Goal: Task Accomplishment & Management: Manage account settings

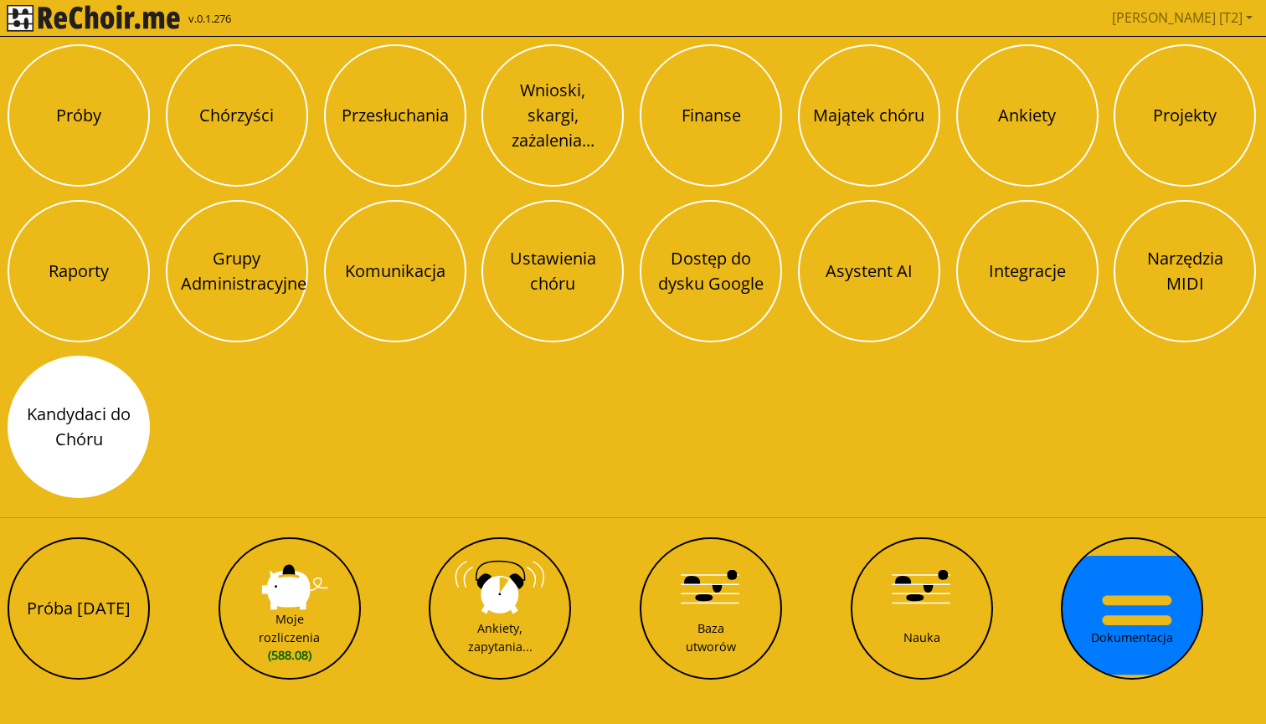
click at [79, 408] on button "Kandydaci do Chóru" at bounding box center [79, 427] width 142 height 142
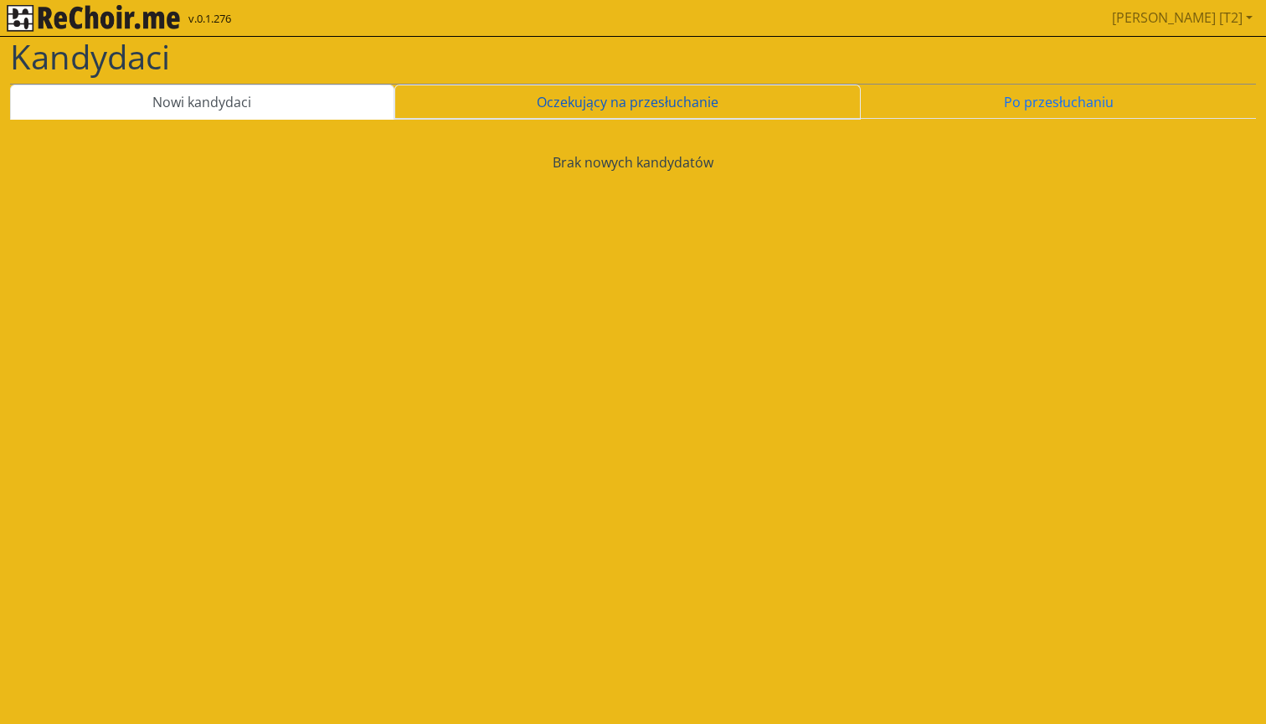
click at [574, 109] on link "Oczekujący na przesłuchanie" at bounding box center [627, 102] width 467 height 35
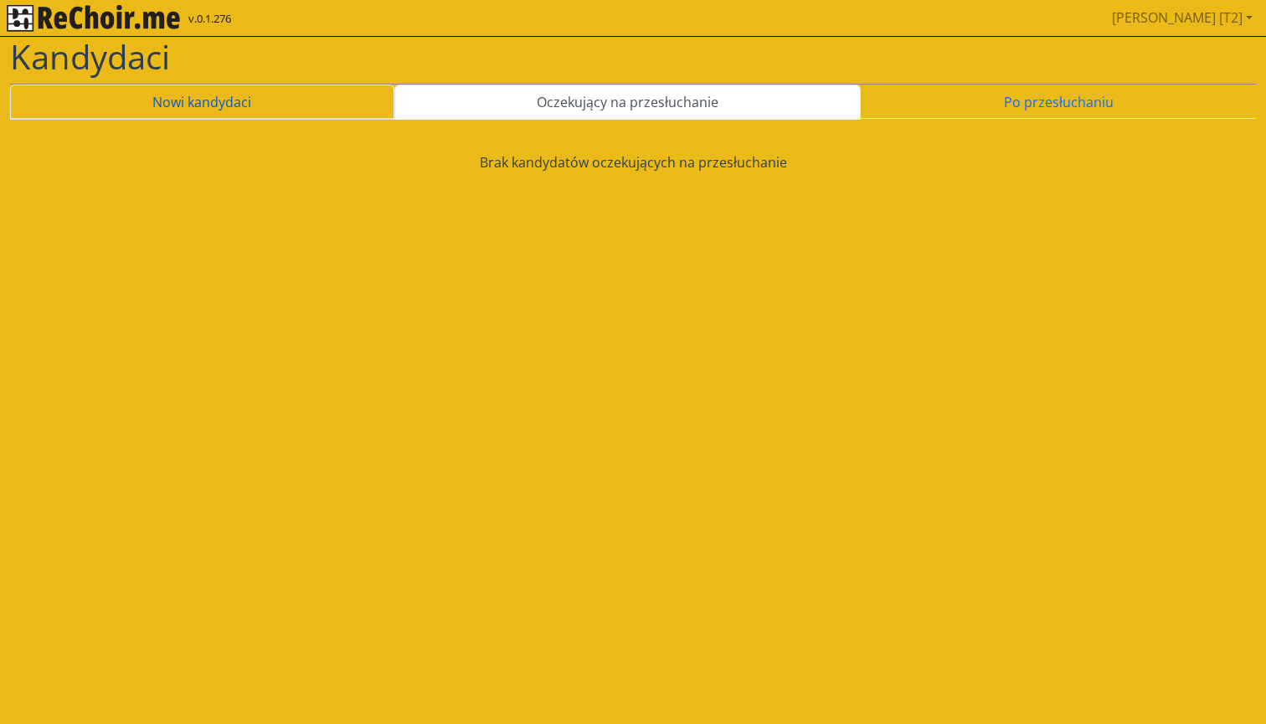
click at [286, 98] on link "Nowi kandydaci" at bounding box center [202, 102] width 384 height 35
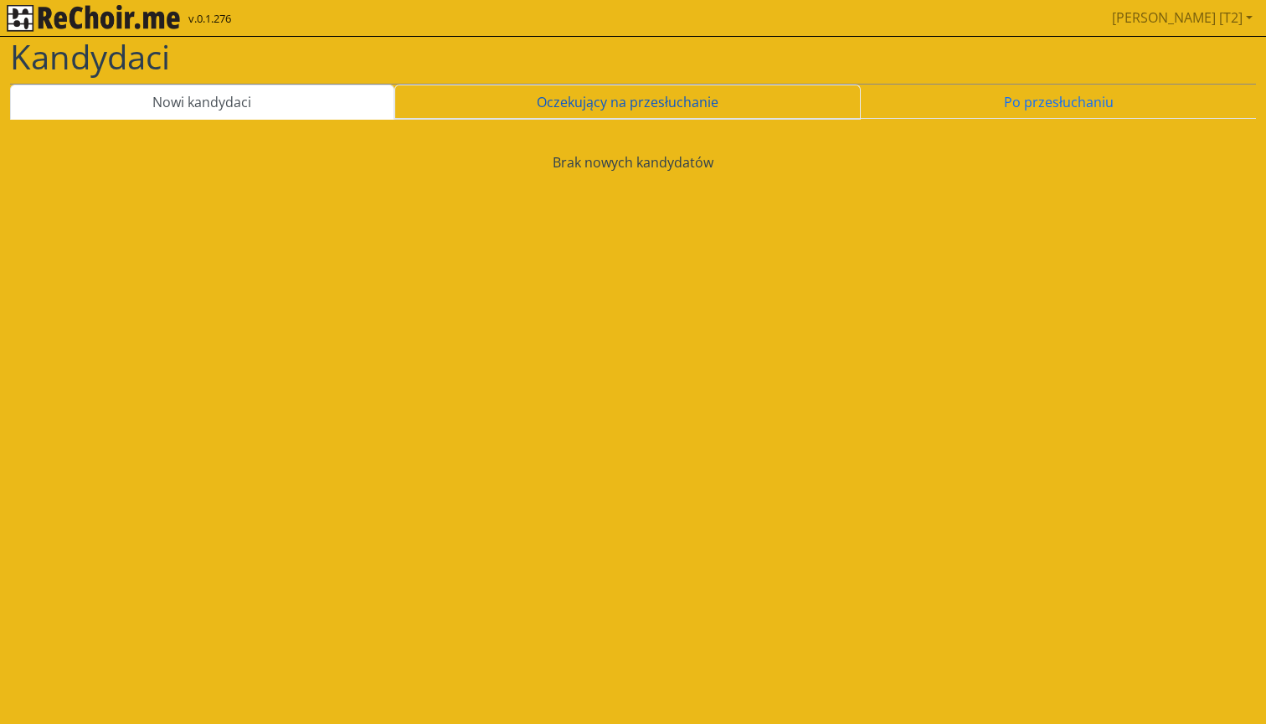
click at [586, 99] on link "Oczekujący na przesłuchanie" at bounding box center [627, 102] width 467 height 35
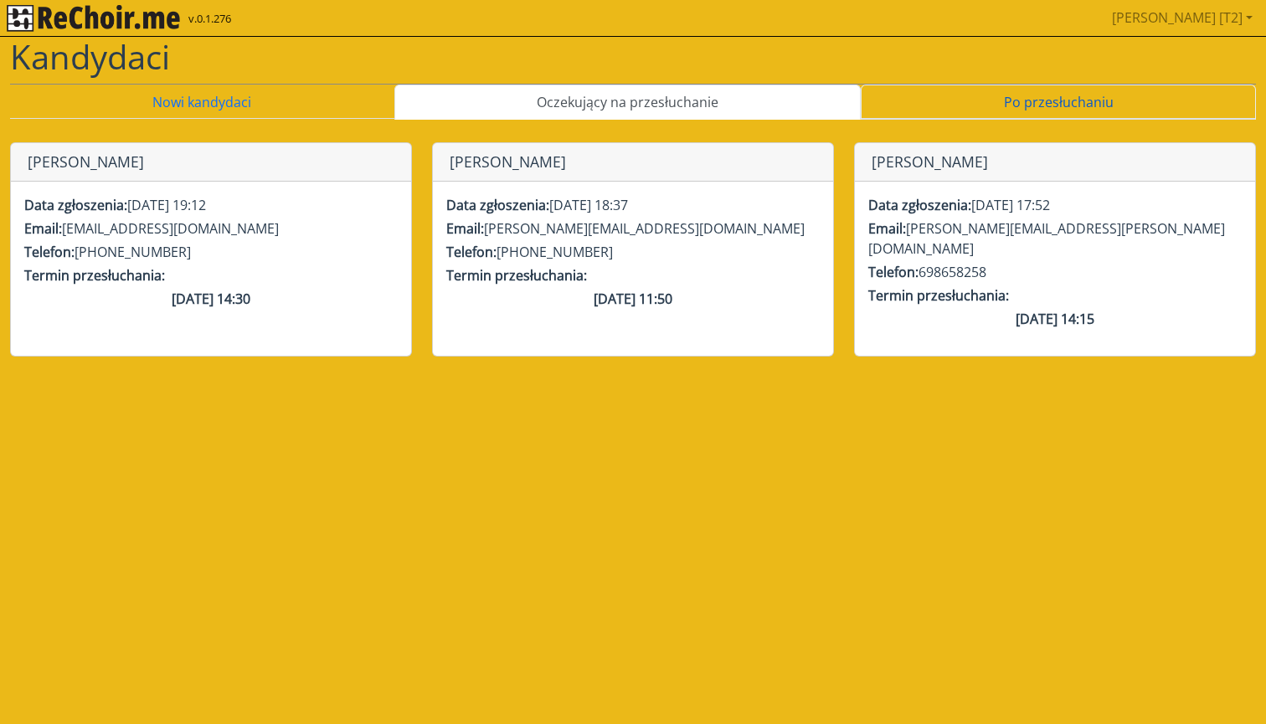
click at [949, 100] on link "Po przesłuchaniu" at bounding box center [1058, 102] width 395 height 35
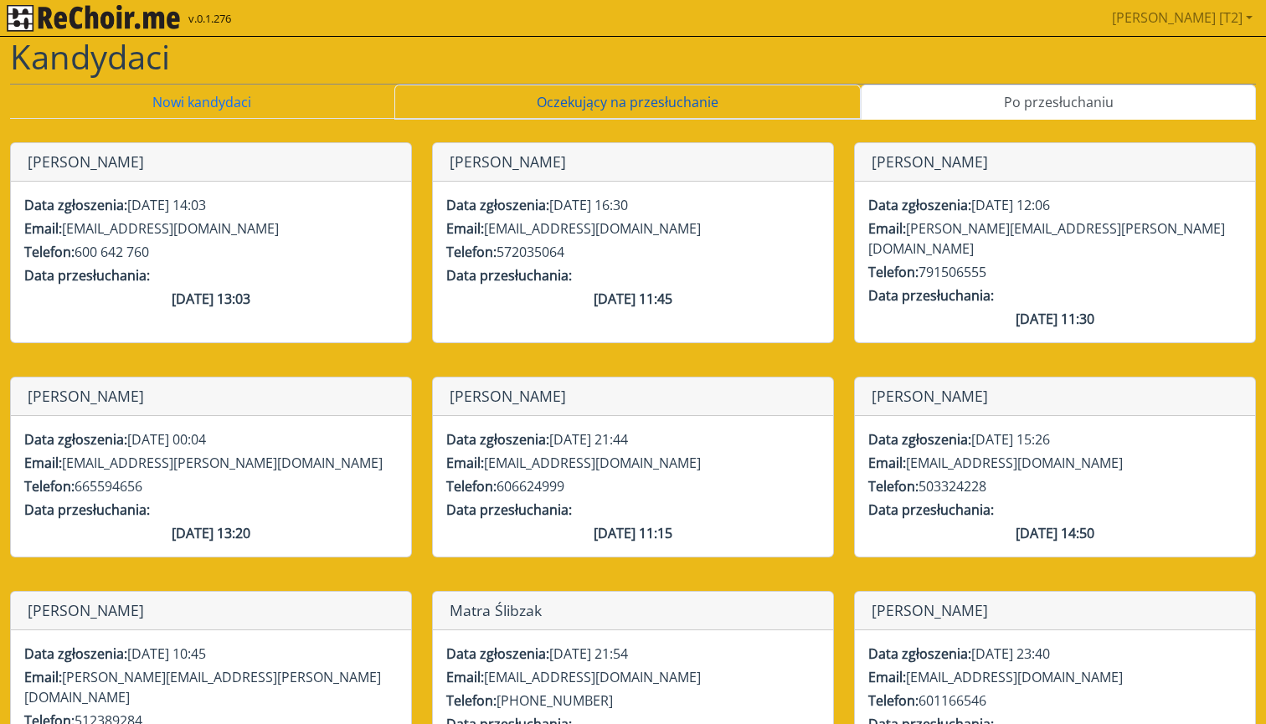
click at [743, 101] on link "Oczekujący na przesłuchanie" at bounding box center [627, 102] width 467 height 35
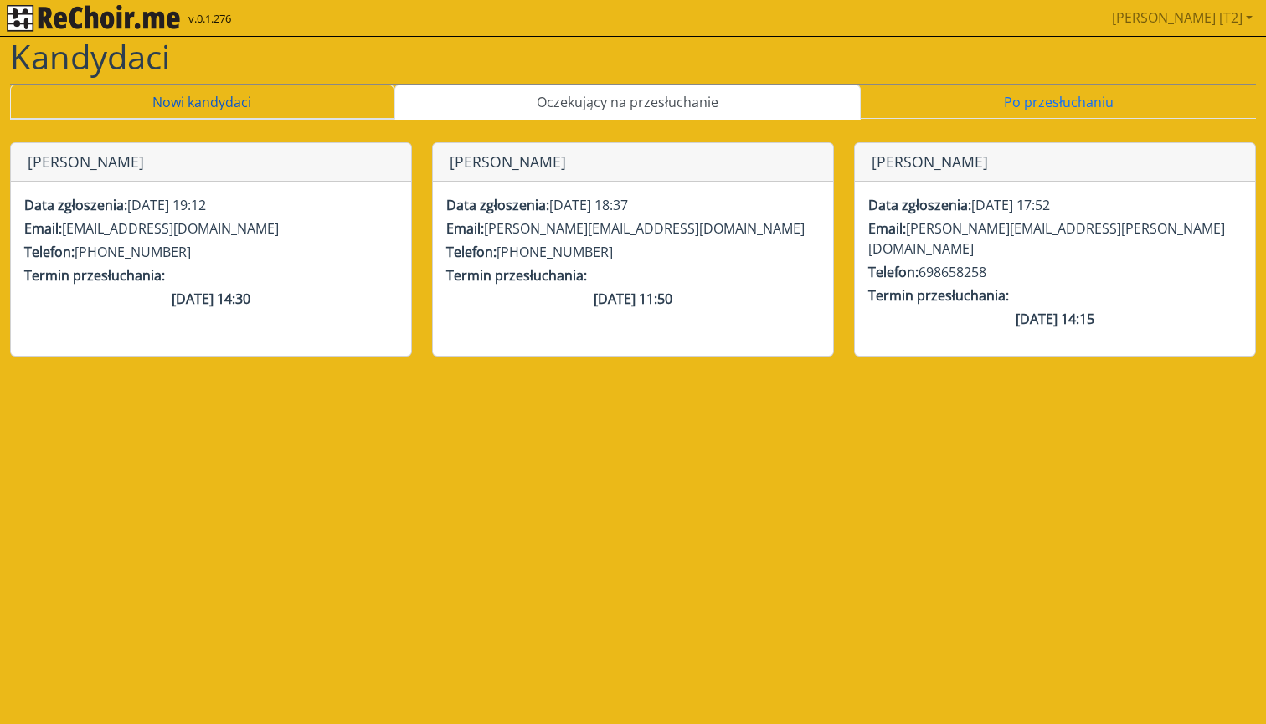
click at [317, 85] on link "Nowi kandydaci" at bounding box center [202, 102] width 384 height 35
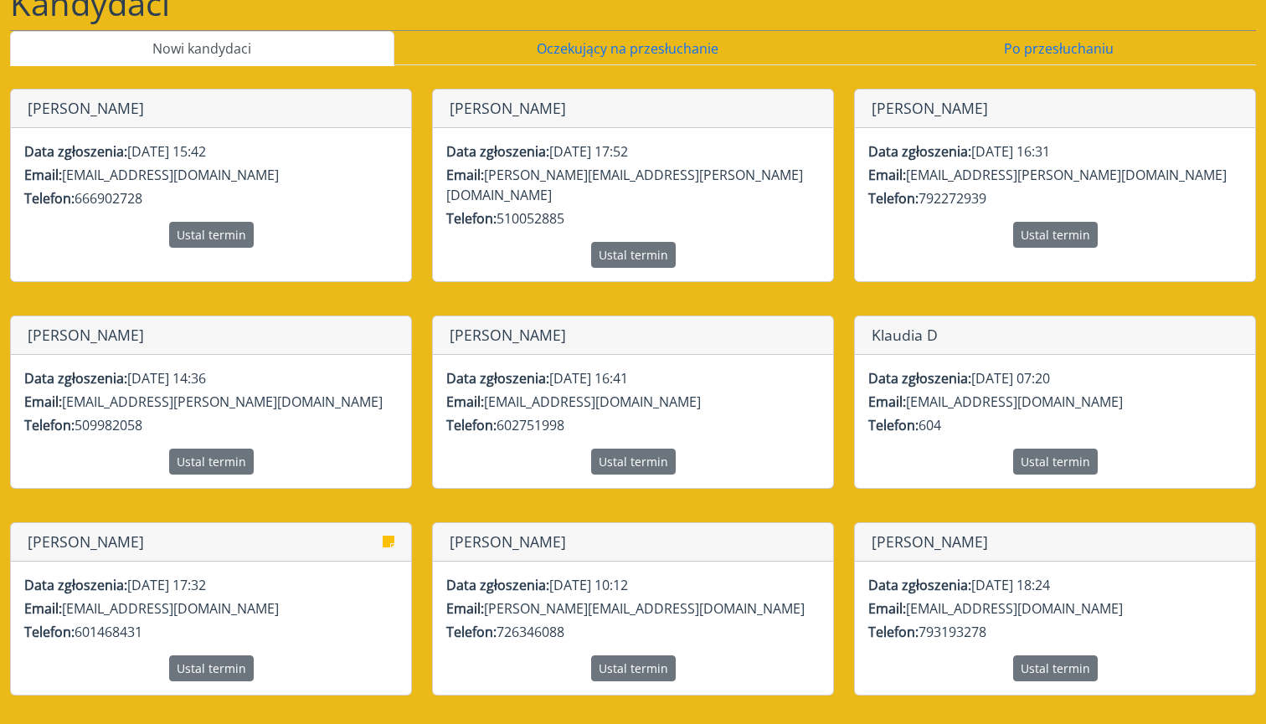
scroll to position [80, 0]
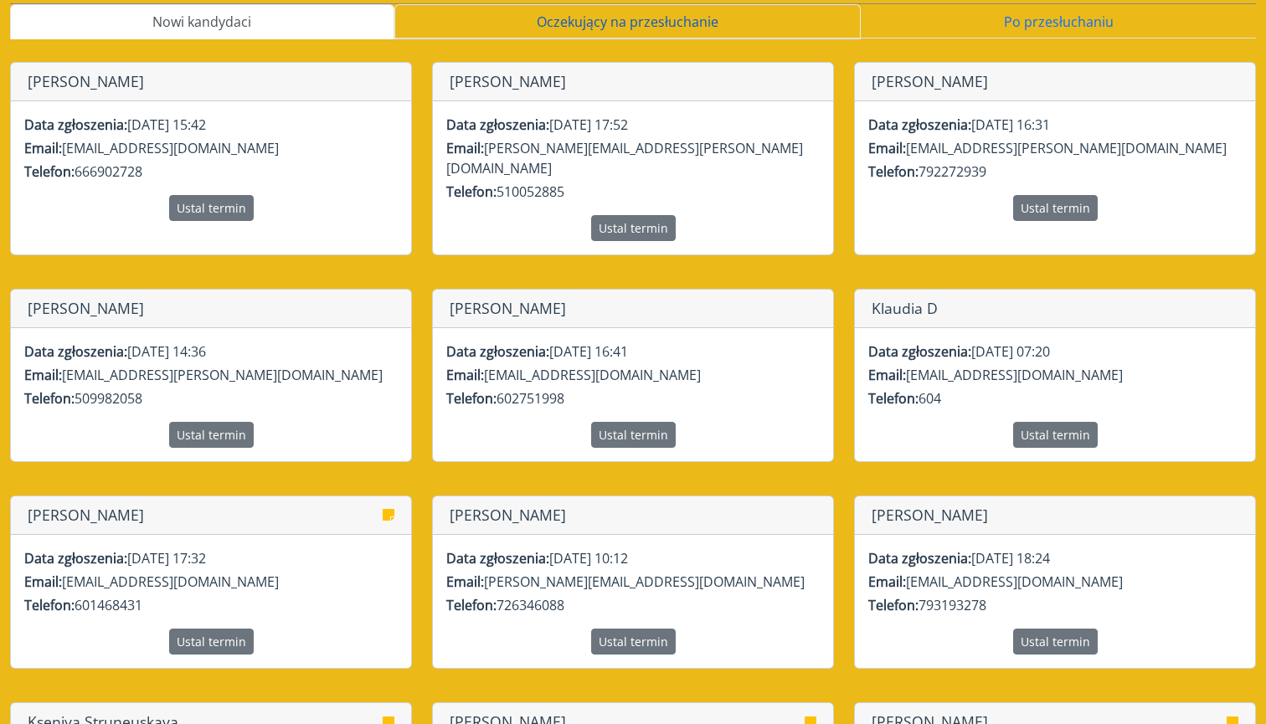
click at [683, 28] on link "Oczekujący na przesłuchanie" at bounding box center [627, 21] width 467 height 35
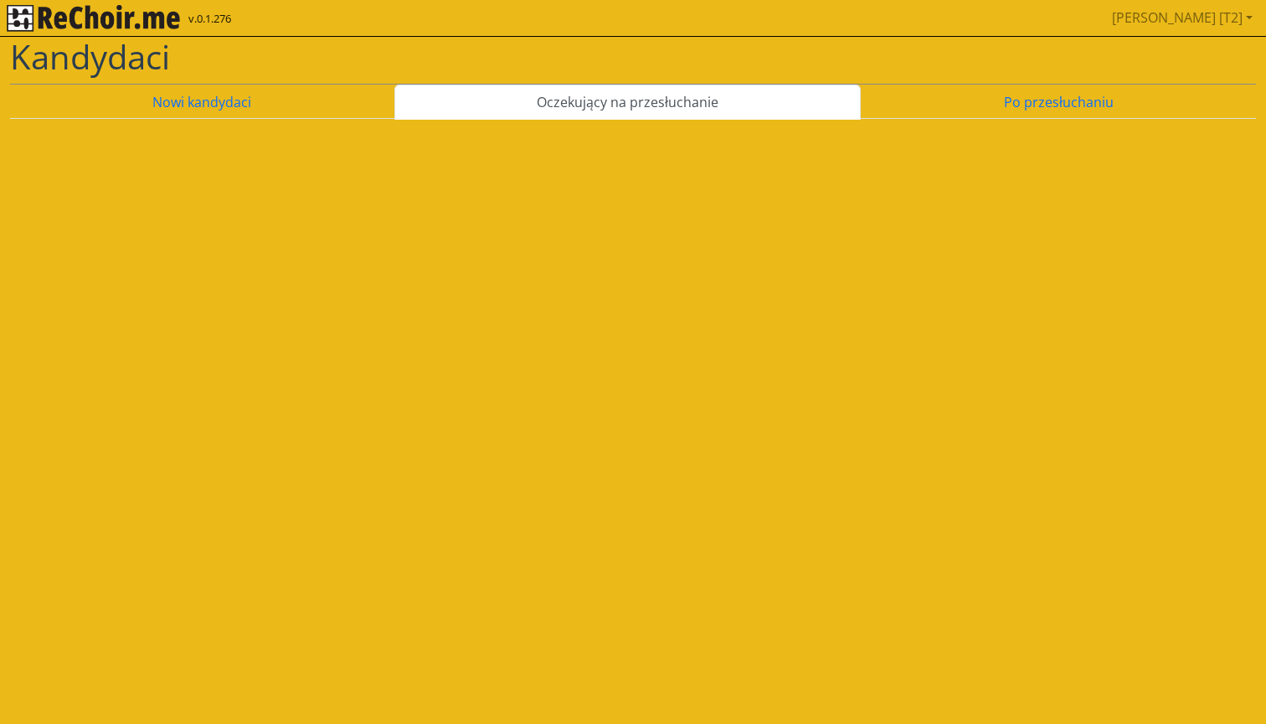
scroll to position [0, 0]
